Goal: Task Accomplishment & Management: Complete application form

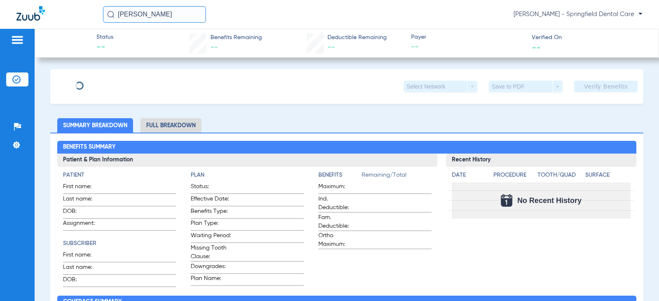
type input "[PERSON_NAME]"
type input "[DATE]"
type input "442691062"
type input "569008"
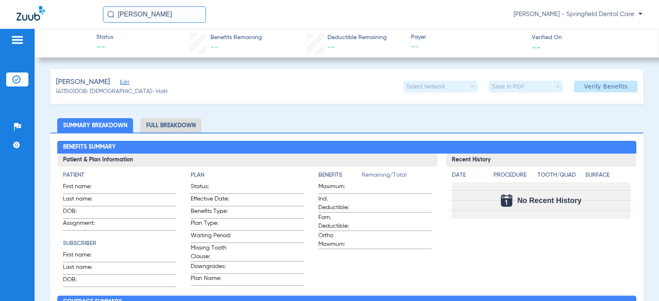
click at [123, 82] on span "Edit" at bounding box center [123, 84] width 7 height 8
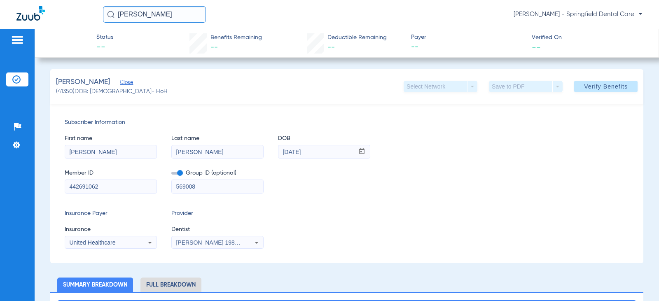
drag, startPoint x: 115, startPoint y: 184, endPoint x: 19, endPoint y: 193, distance: 96.4
click at [19, 193] on div "Patients Insurance Verification Setup Help Center Settings Status -- Benefits R…" at bounding box center [329, 179] width 659 height 301
type input "7"
type input "126263811301"
drag, startPoint x: 226, startPoint y: 186, endPoint x: 107, endPoint y: 188, distance: 119.1
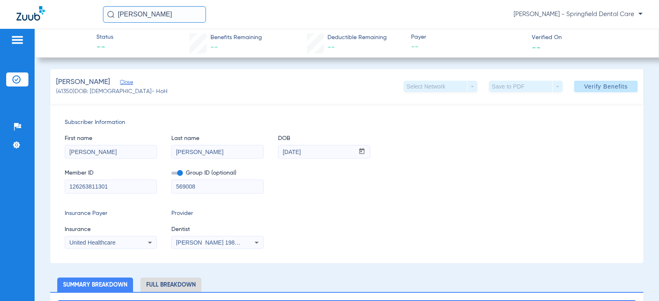
click at [107, 188] on div "Member ID 126263811301 Group ID (optional) 569008" at bounding box center [347, 178] width 565 height 32
click at [115, 241] on span "United Healthcare" at bounding box center [92, 242] width 46 height 7
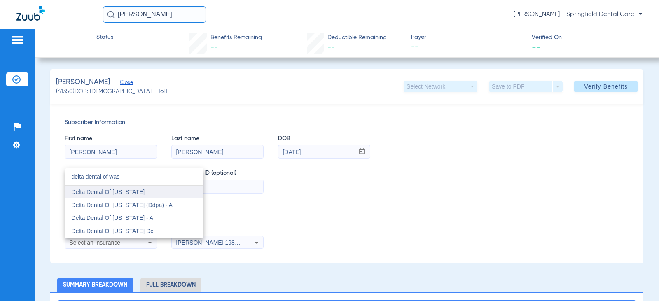
type input "delta dental of was"
click at [125, 189] on span "Delta Dental Of [US_STATE]" at bounding box center [108, 192] width 73 height 7
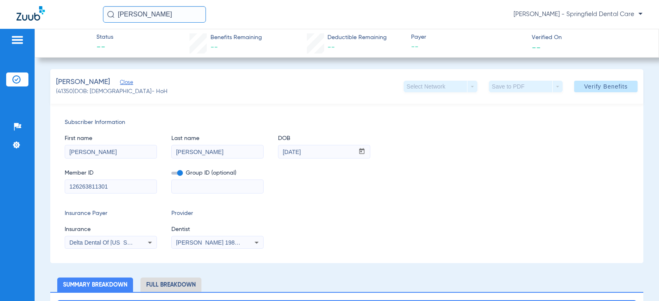
click at [178, 234] on span "Dentist" at bounding box center [217, 229] width 92 height 9
click at [195, 241] on span "[PERSON_NAME] 1982829420" at bounding box center [216, 242] width 81 height 7
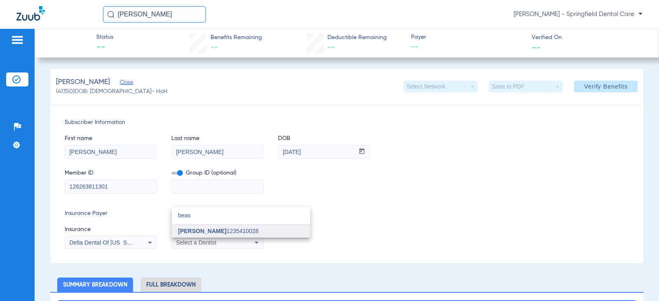
type input "beas"
click at [195, 228] on span "[PERSON_NAME]" at bounding box center [202, 231] width 48 height 7
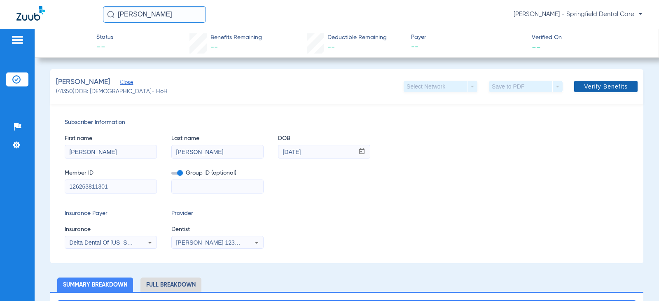
click at [607, 83] on button "Verify Benefits" at bounding box center [606, 87] width 63 height 12
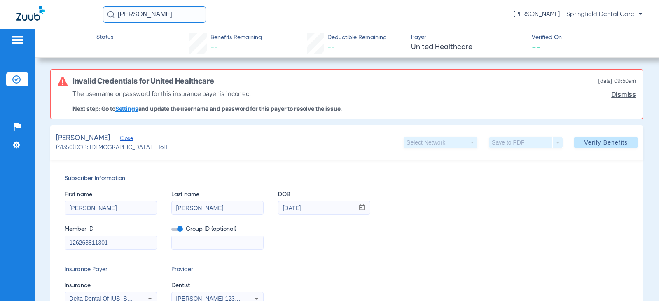
scroll to position [41, 0]
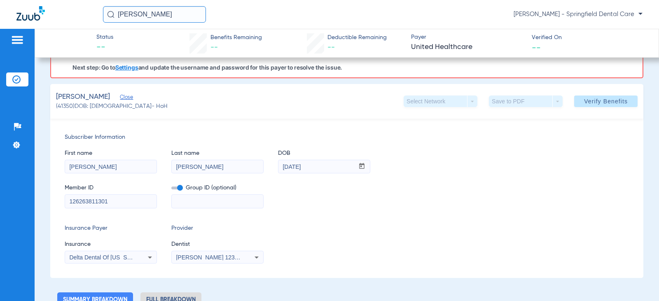
click at [149, 262] on icon at bounding box center [150, 258] width 10 height 10
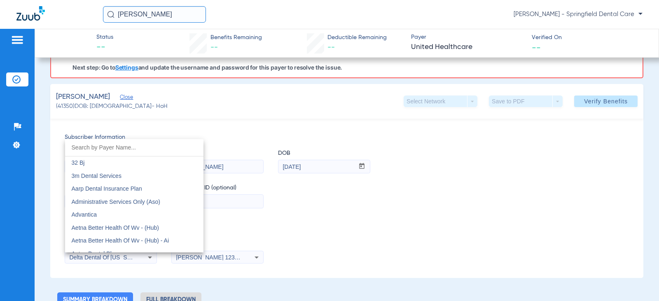
scroll to position [2137, 0]
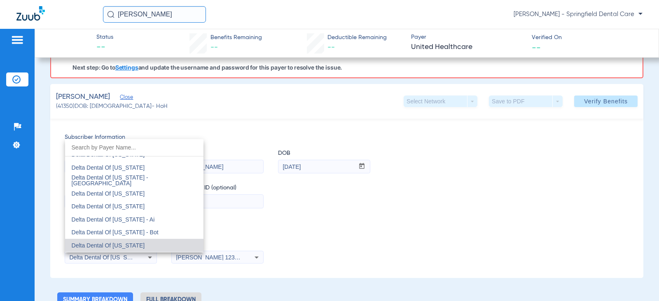
click at [136, 147] on input "dropdown search" at bounding box center [134, 147] width 138 height 17
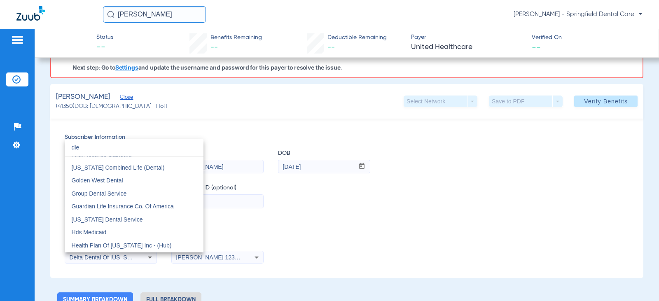
scroll to position [0, 0]
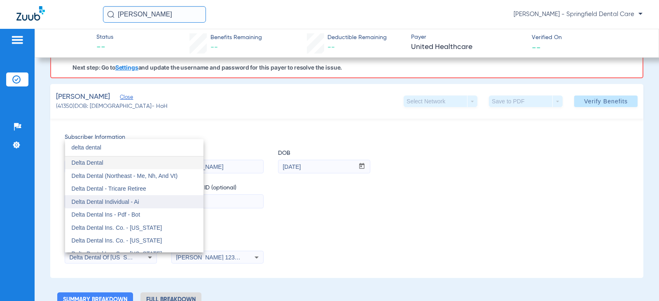
type input "delta dental"
click at [148, 205] on mat-option "Delta Dental Individual - Ai" at bounding box center [134, 201] width 138 height 13
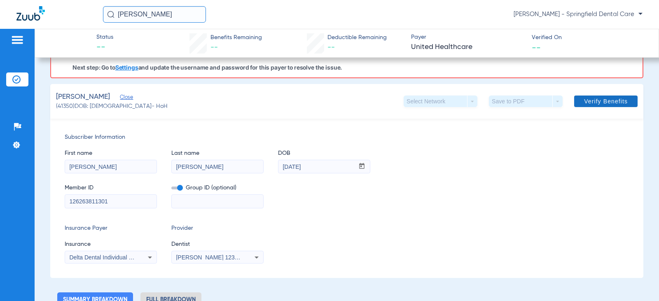
click at [604, 98] on span "Verify Benefits" at bounding box center [606, 101] width 44 height 7
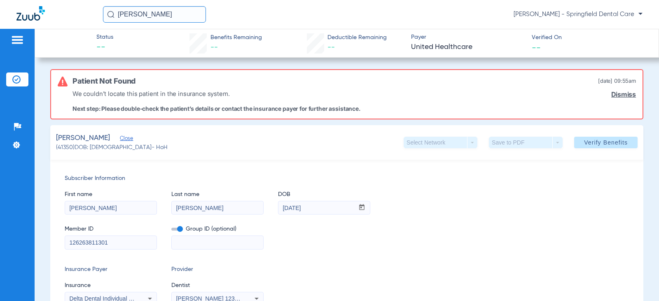
click at [618, 95] on link "Dismiss" at bounding box center [624, 95] width 25 height 8
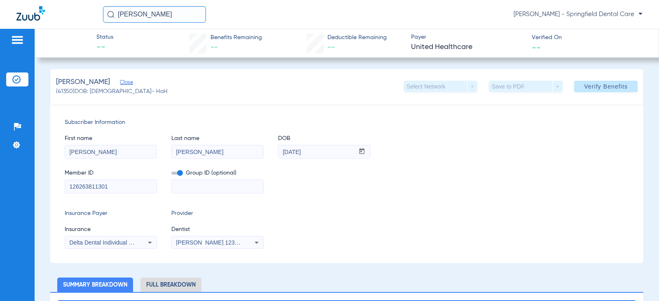
click at [239, 103] on div "[PERSON_NAME], [PERSON_NAME] (41350) DOB: [DEMOGRAPHIC_DATA] - HoH Select Netwo…" at bounding box center [346, 86] width 593 height 35
click at [156, 245] on div "Delta Dental Individual - Ai" at bounding box center [110, 243] width 91 height 10
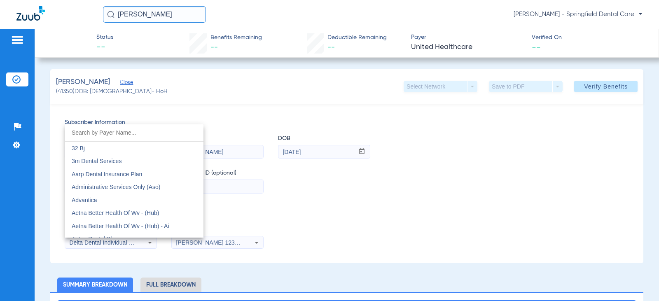
scroll to position [1293, 0]
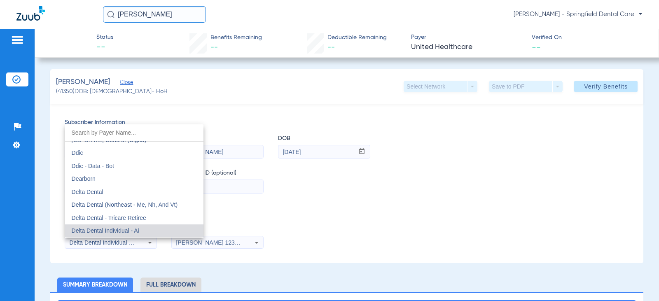
click at [120, 132] on input "dropdown search" at bounding box center [134, 132] width 138 height 17
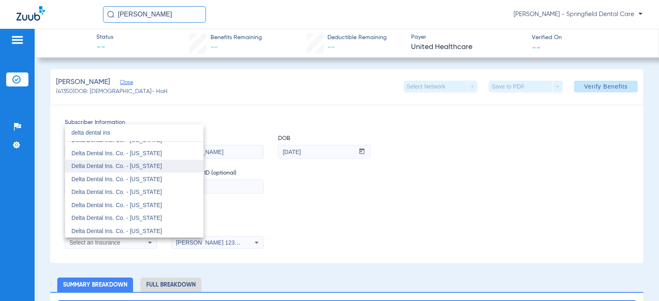
scroll to position [0, 0]
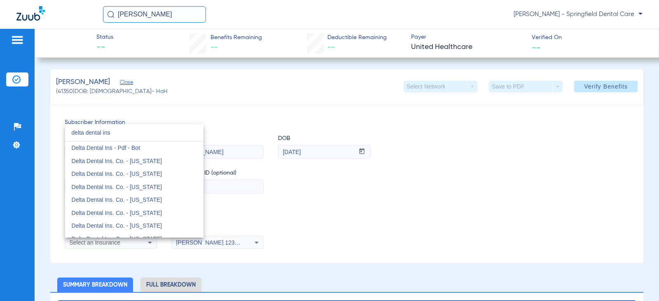
click at [131, 133] on input "delta dental ins" at bounding box center [134, 132] width 138 height 17
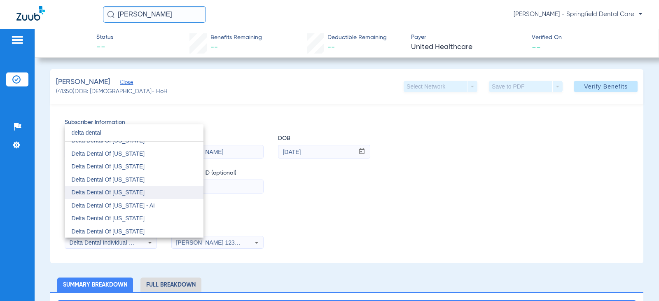
scroll to position [495, 0]
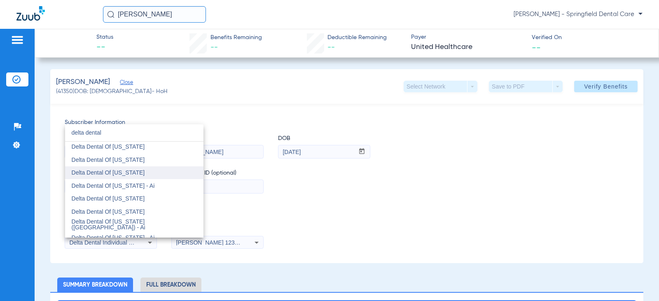
type input "delta dental"
click at [142, 174] on mat-option "Delta Dental Of [US_STATE]" at bounding box center [134, 173] width 138 height 13
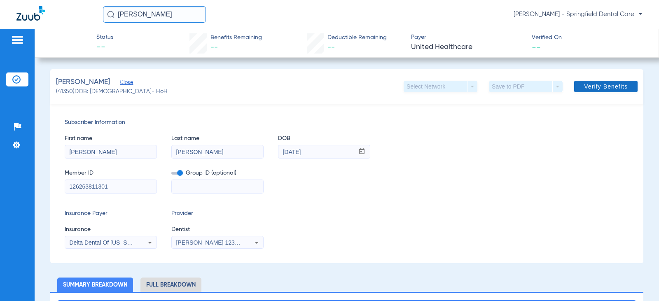
click at [584, 84] on span "Verify Benefits" at bounding box center [606, 86] width 44 height 7
click at [347, 193] on div "Member ID 126263811301 Group ID (optional)" at bounding box center [347, 178] width 565 height 32
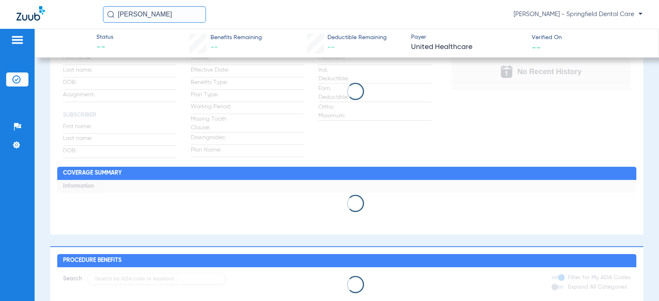
scroll to position [0, 0]
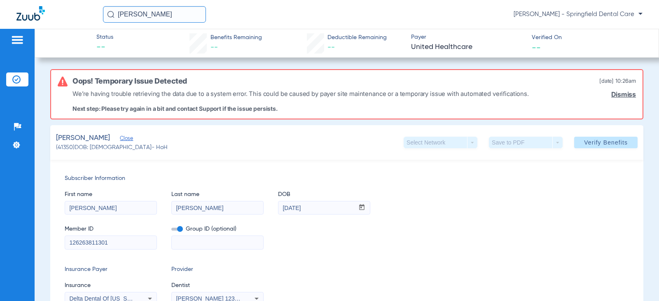
click at [257, 148] on div "[PERSON_NAME], [PERSON_NAME] (41350) DOB: [DEMOGRAPHIC_DATA] - HoH Select Netwo…" at bounding box center [346, 142] width 593 height 35
